Goal: Find specific fact: Find specific page/section

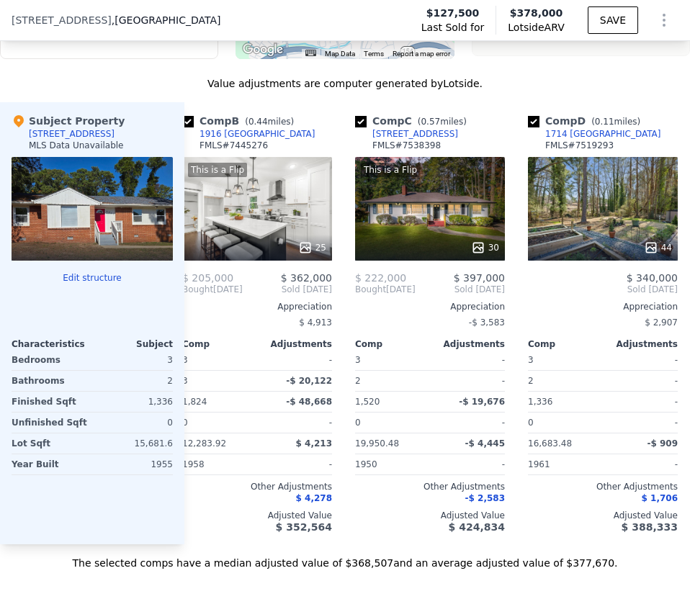
scroll to position [0, 194]
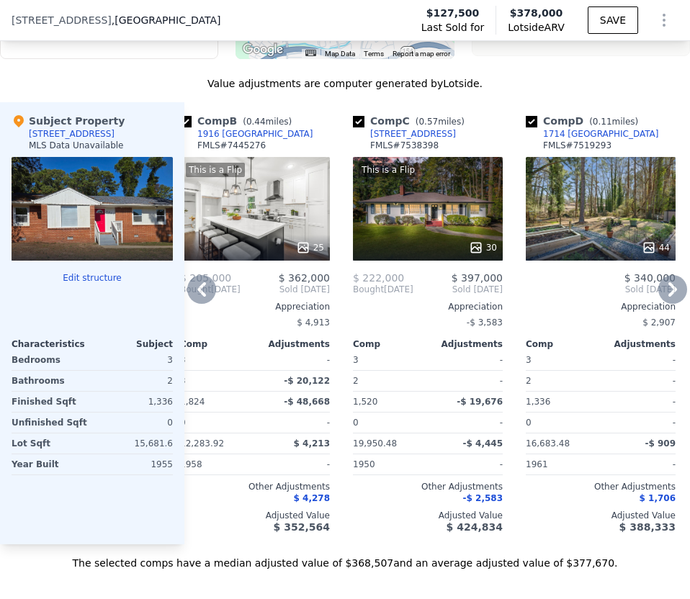
click at [668, 287] on icon at bounding box center [672, 289] width 29 height 29
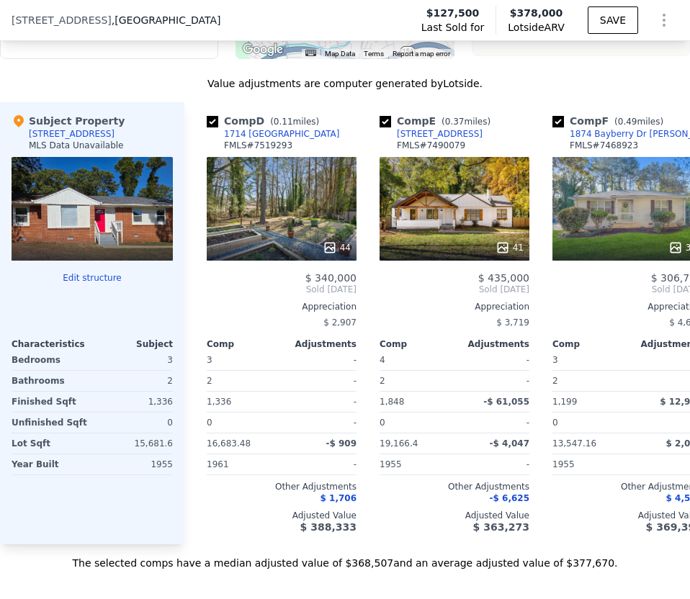
scroll to position [0, 540]
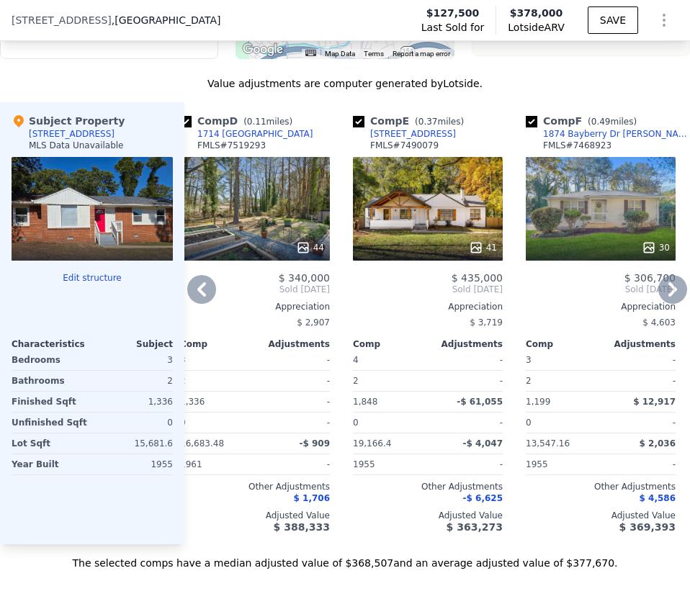
click at [199, 284] on icon at bounding box center [201, 289] width 29 height 29
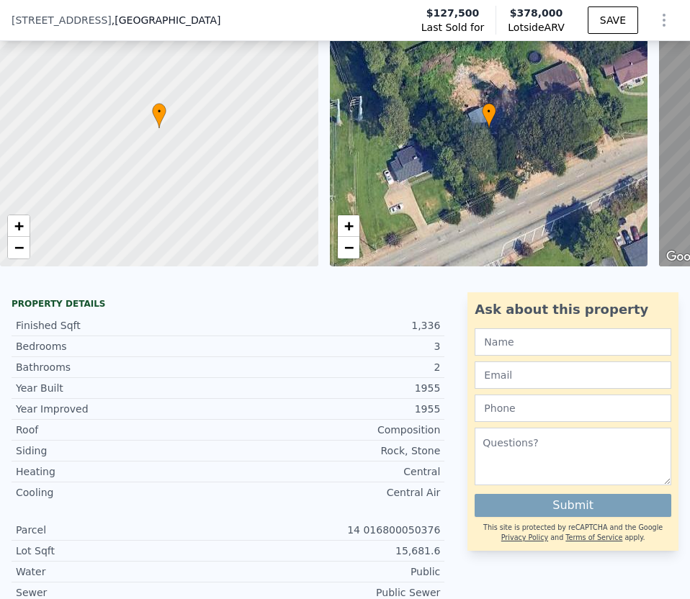
scroll to position [0, 0]
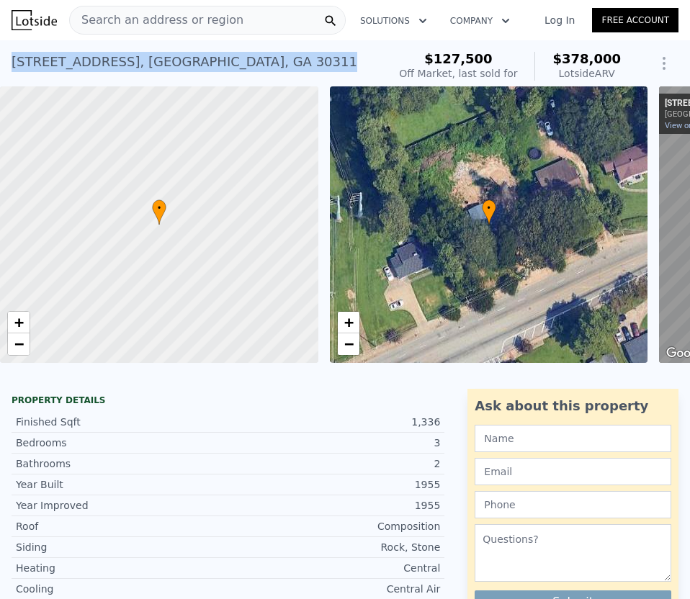
drag, startPoint x: 17, startPoint y: 60, endPoint x: 317, endPoint y: 65, distance: 299.6
click at [320, 65] on div "[STREET_ADDRESS] Sold [DATE] for $127,500 (~ARV $378k )" at bounding box center [197, 66] width 370 height 40
copy div "[STREET_ADDRESS]"
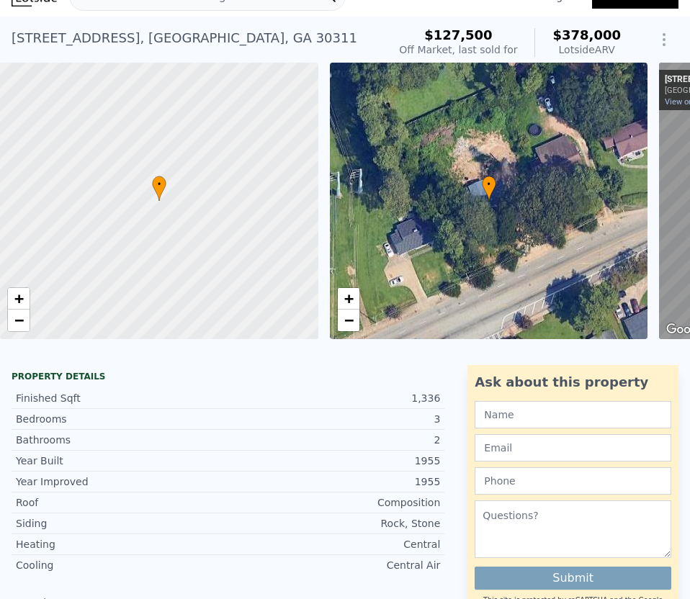
scroll to position [26, 0]
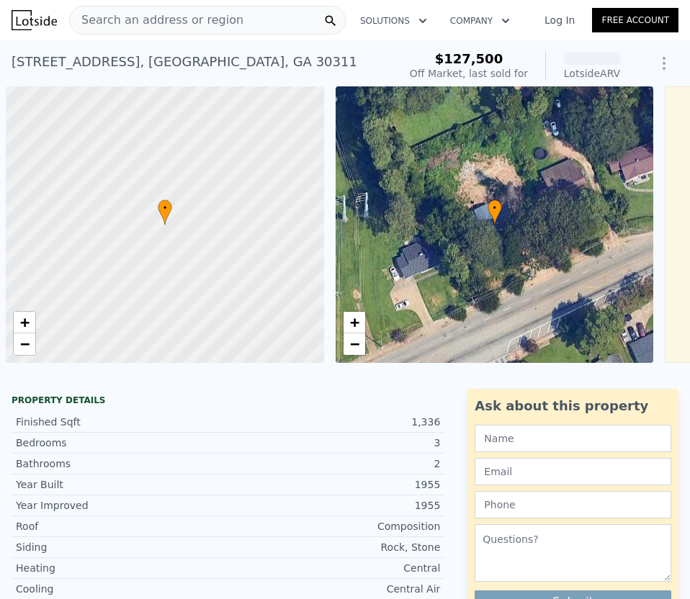
scroll to position [0, 6]
